Goal: Transaction & Acquisition: Purchase product/service

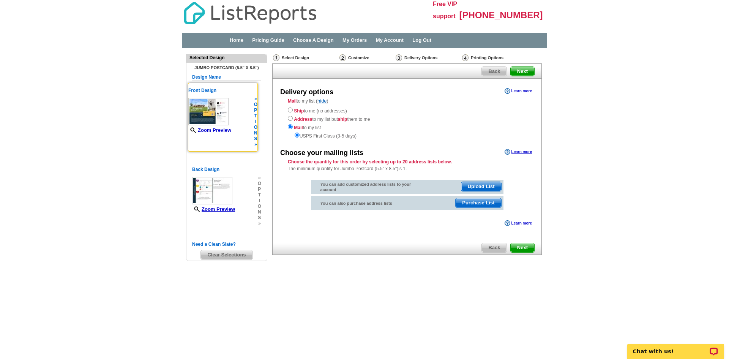
click at [224, 130] on link "Zoom Preview" at bounding box center [209, 130] width 43 height 6
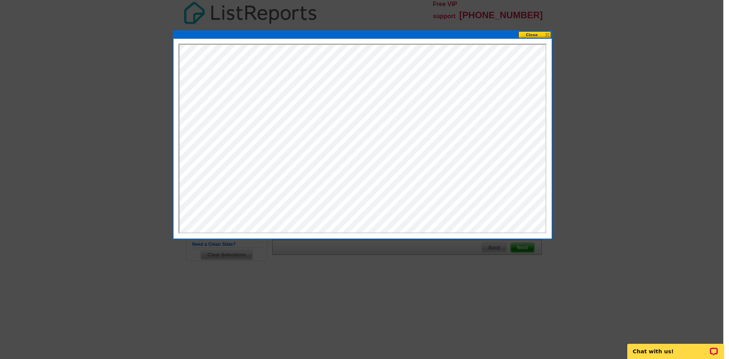
click at [536, 35] on button at bounding box center [535, 34] width 33 height 7
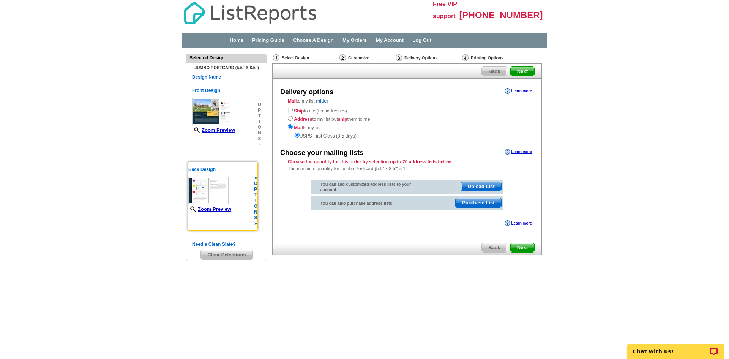
click at [223, 193] on img at bounding box center [208, 190] width 40 height 27
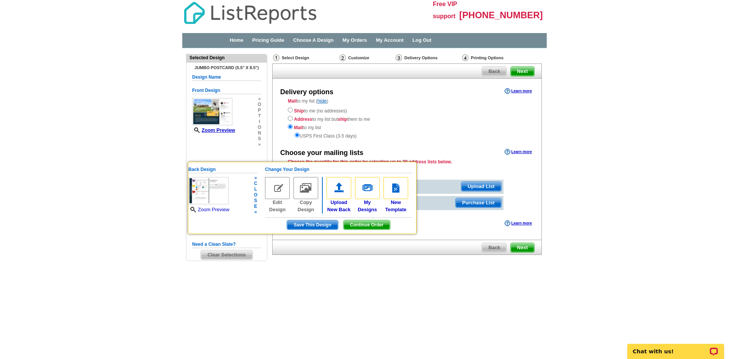
click at [213, 209] on link "Zoom Preview" at bounding box center [208, 210] width 41 height 6
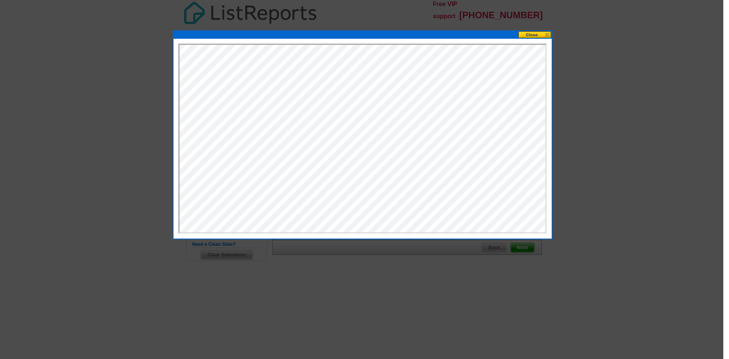
click at [534, 33] on button at bounding box center [535, 34] width 33 height 7
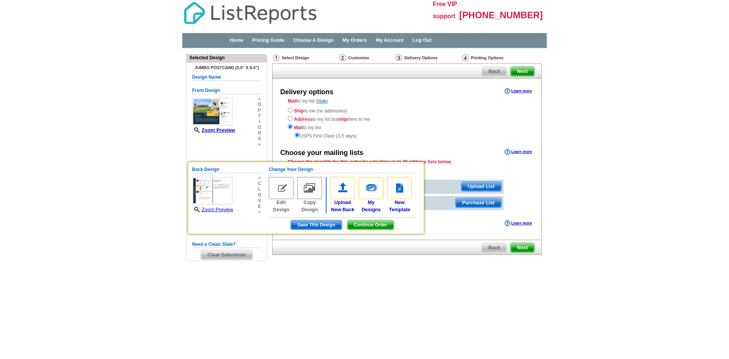
click at [402, 104] on div "Mail to my list ( hide ) Ship to me (no addresses) Address to my list but ship …" at bounding box center [407, 119] width 269 height 42
click at [521, 73] on span "Next" at bounding box center [523, 71] width 24 height 9
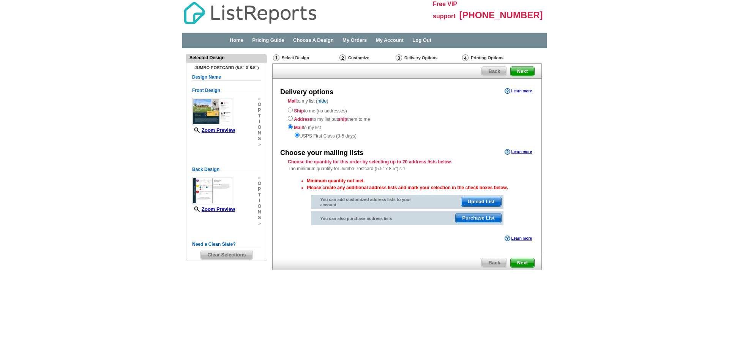
click at [521, 73] on span "Next" at bounding box center [523, 71] width 24 height 9
click at [272, 40] on link "Pricing Guide" at bounding box center [268, 40] width 32 height 6
